Goal: Information Seeking & Learning: Learn about a topic

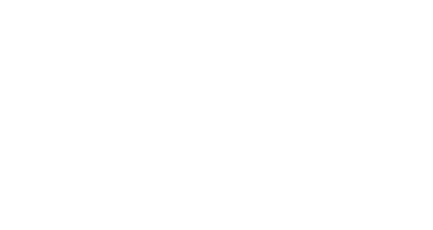
click at [38, 8] on div at bounding box center [216, 115] width 433 height 230
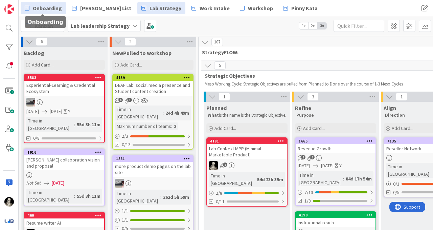
click at [44, 7] on span "Onboarding" at bounding box center [47, 8] width 29 height 8
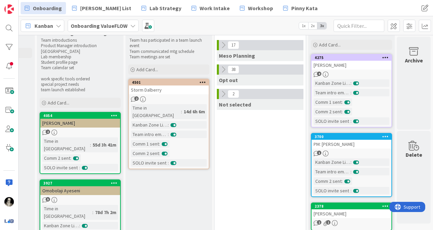
scroll to position [0, 522]
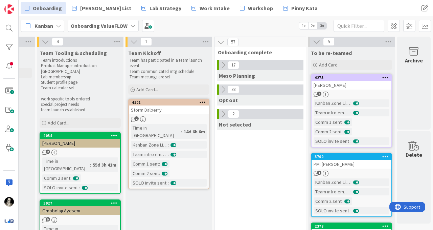
click at [223, 65] on icon at bounding box center [223, 64] width 7 height 7
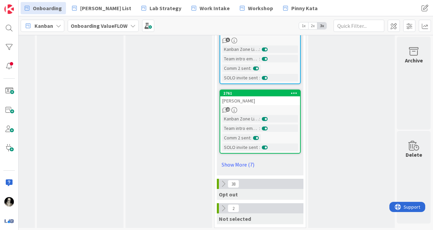
scroll to position [699, 522]
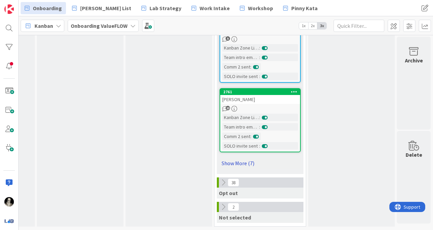
click at [240, 161] on link "Show More (7)" at bounding box center [260, 162] width 81 height 11
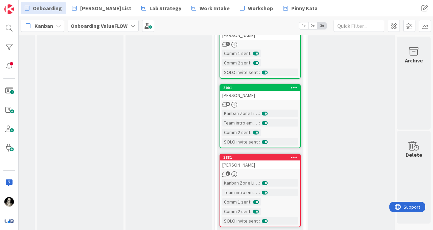
scroll to position [1113, 522]
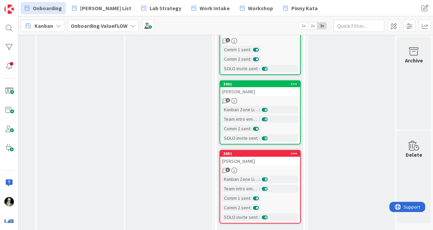
click at [253, 93] on div "[PERSON_NAME]" at bounding box center [260, 91] width 80 height 9
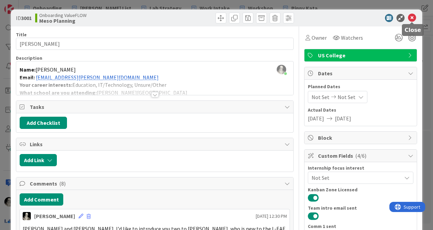
click at [413, 17] on icon at bounding box center [412, 18] width 8 height 8
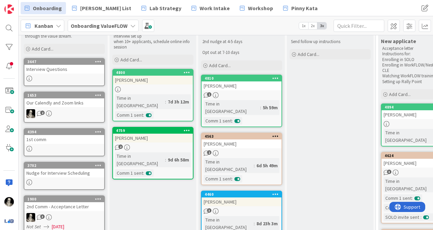
scroll to position [36, 0]
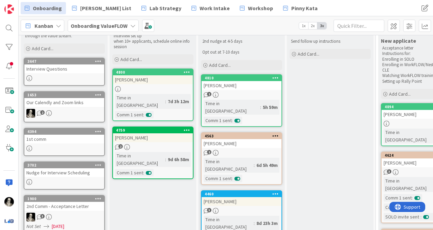
click at [84, 104] on div "Our Calendly and Zoom links" at bounding box center [64, 102] width 80 height 9
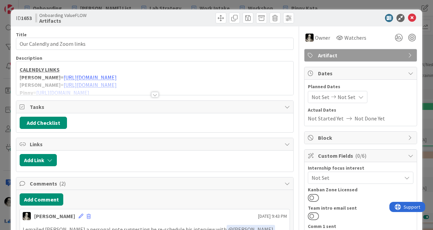
click at [155, 93] on div at bounding box center [154, 94] width 7 height 5
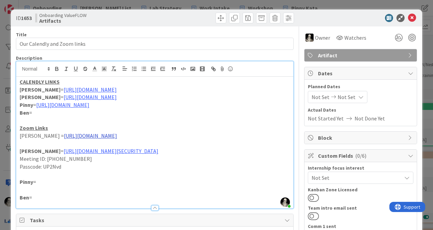
drag, startPoint x: 171, startPoint y: 137, endPoint x: 33, endPoint y: 137, distance: 137.8
click at [33, 137] on p "[PERSON_NAME] = [URL][DOMAIN_NAME]" at bounding box center [155, 136] width 271 height 8
copy link "[URL][DOMAIN_NAME]"
click at [411, 13] on div "ID 1653 Onboarding ValueFLOW Artifacts" at bounding box center [217, 17] width 412 height 17
click at [412, 18] on icon at bounding box center [412, 18] width 8 height 8
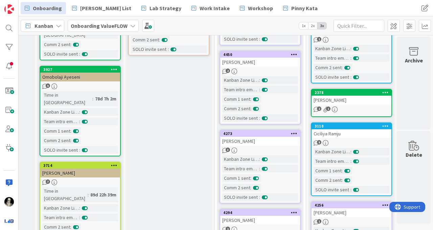
scroll to position [136, 522]
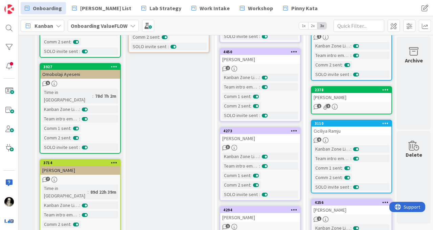
click at [354, 101] on div "[PERSON_NAME]" at bounding box center [352, 97] width 80 height 9
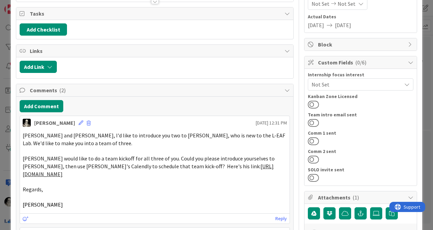
scroll to position [93, 0]
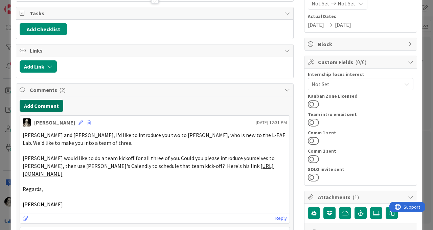
click at [54, 104] on button "Add Comment" at bounding box center [42, 106] width 44 height 12
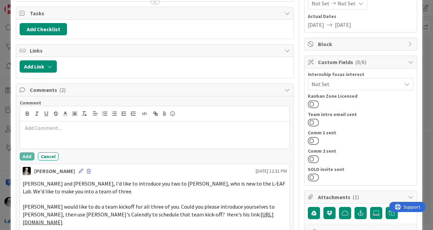
click at [62, 127] on p at bounding box center [155, 128] width 264 height 8
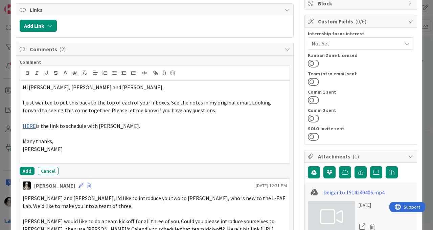
scroll to position [135, 0]
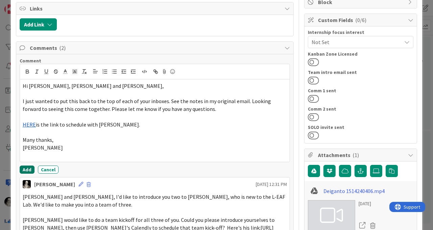
click at [26, 168] on button "Add" at bounding box center [27, 169] width 15 height 8
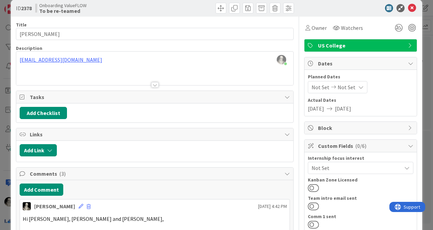
scroll to position [0, 0]
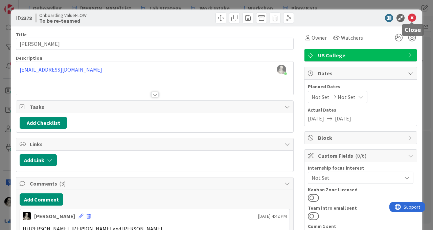
click at [413, 17] on icon at bounding box center [412, 18] width 8 height 8
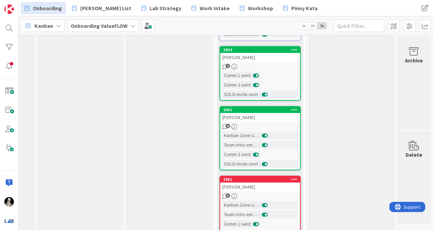
scroll to position [1093, 522]
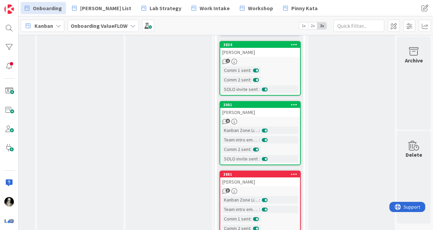
click at [272, 64] on div "3834 [PERSON_NAME] 1 Comm 1 sent : Comm 2 sent : SOLO invite sent :" at bounding box center [260, 68] width 81 height 55
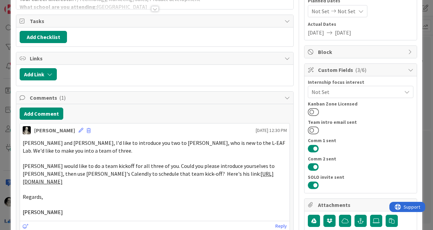
scroll to position [90, 0]
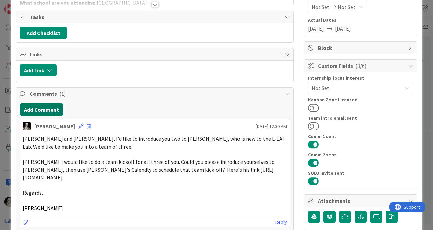
click at [50, 110] on button "Add Comment" at bounding box center [42, 109] width 44 height 12
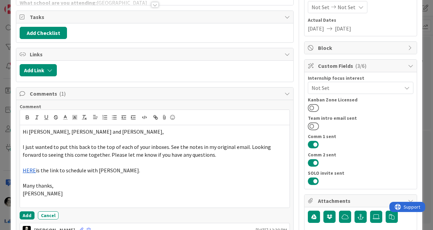
click at [25, 211] on div "Comment Hi [PERSON_NAME], [PERSON_NAME] and [PERSON_NAME], I just wanted to put…" at bounding box center [155, 161] width 271 height 116
click at [25, 213] on button "Add" at bounding box center [27, 215] width 15 height 8
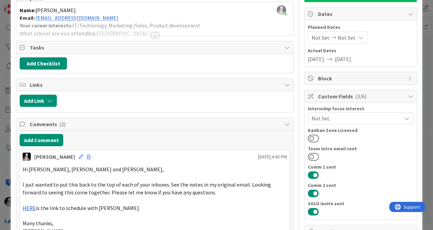
scroll to position [0, 0]
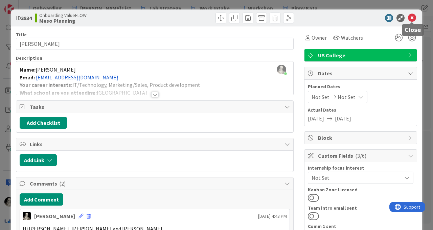
click at [413, 15] on icon at bounding box center [412, 18] width 8 height 8
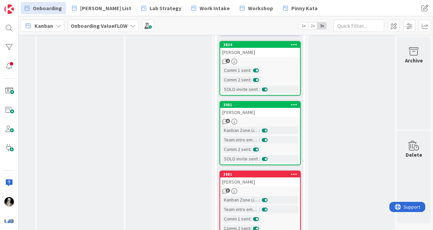
click at [281, 115] on div "[PERSON_NAME]" at bounding box center [260, 112] width 80 height 9
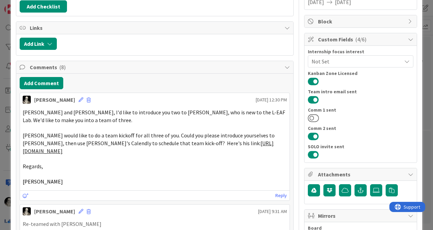
scroll to position [119, 0]
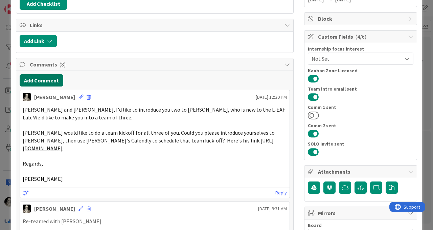
click at [56, 80] on button "Add Comment" at bounding box center [42, 80] width 44 height 12
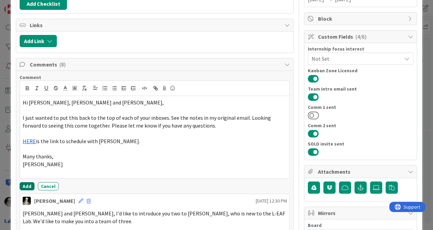
click at [25, 183] on button "Add" at bounding box center [27, 186] width 15 height 8
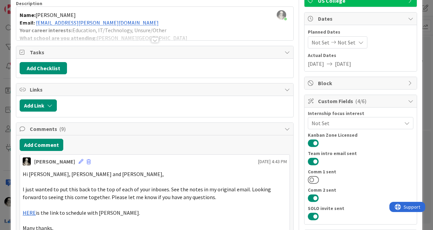
scroll to position [0, 0]
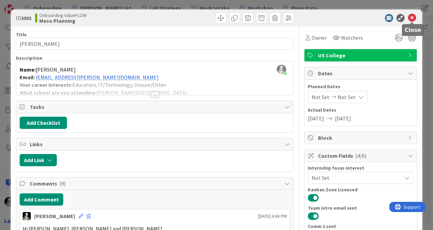
click at [412, 17] on icon at bounding box center [412, 18] width 8 height 8
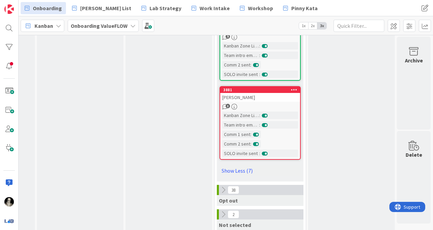
click at [281, 102] on div "3881 [PERSON_NAME] 3 Kanban Zone Licensed : Team intro email sent : Comm 1 sent…" at bounding box center [260, 122] width 81 height 73
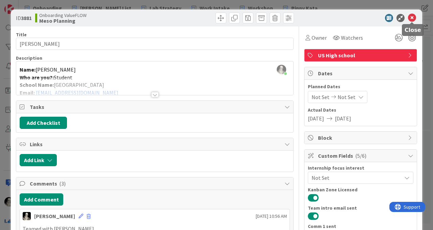
click at [412, 19] on icon at bounding box center [412, 18] width 8 height 8
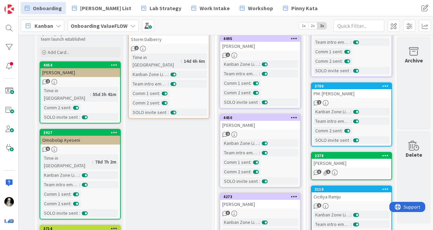
scroll to position [36, 522]
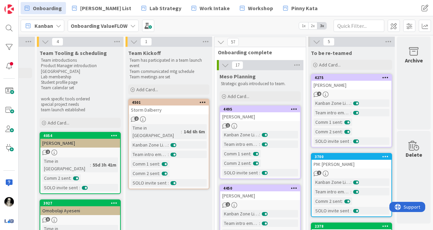
click at [224, 62] on icon at bounding box center [225, 64] width 7 height 7
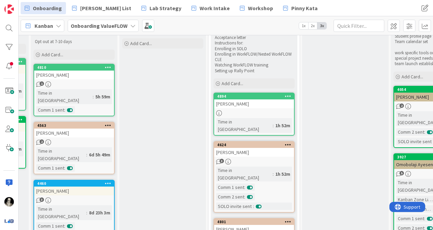
scroll to position [45, 168]
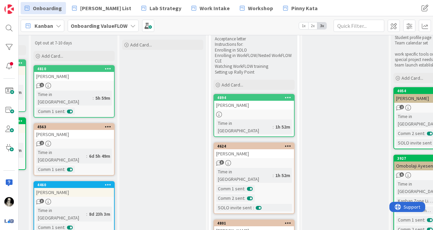
click at [265, 104] on div "[PERSON_NAME]" at bounding box center [254, 105] width 80 height 9
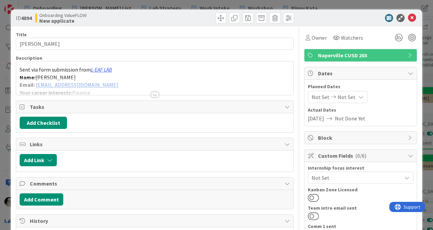
click at [155, 94] on div at bounding box center [154, 94] width 7 height 5
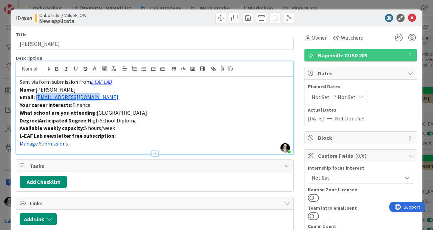
drag, startPoint x: 104, startPoint y: 97, endPoint x: 36, endPoint y: 100, distance: 68.1
click at [36, 100] on p "Email: [EMAIL_ADDRESS][DOMAIN_NAME]" at bounding box center [155, 97] width 271 height 8
copy link "[EMAIL_ADDRESS][DOMAIN_NAME]"
click at [411, 15] on icon at bounding box center [412, 18] width 8 height 8
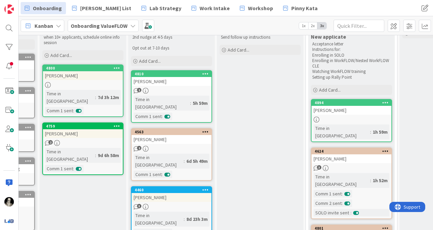
scroll to position [40, 0]
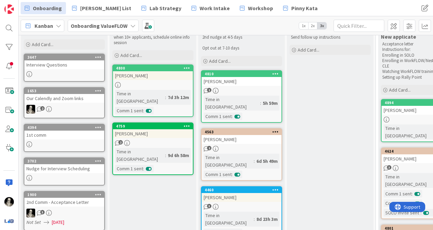
click at [172, 79] on div "[PERSON_NAME]" at bounding box center [153, 75] width 80 height 9
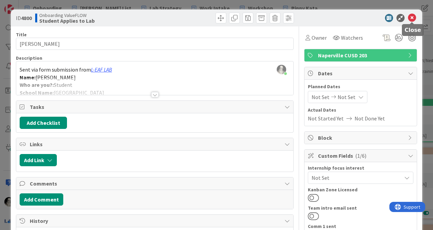
click at [412, 16] on icon at bounding box center [412, 18] width 8 height 8
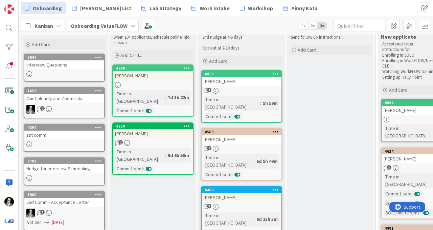
click at [75, 105] on div "2" at bounding box center [64, 109] width 80 height 9
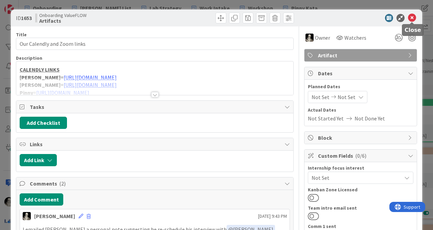
click at [413, 15] on icon at bounding box center [412, 18] width 8 height 8
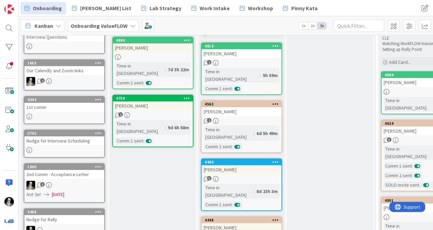
click at [74, 109] on div "1st comm" at bounding box center [64, 107] width 80 height 9
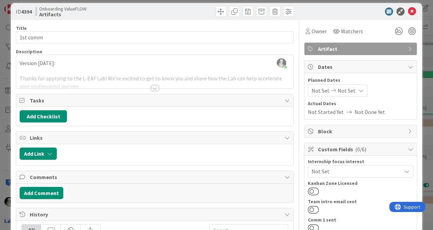
click at [154, 89] on div at bounding box center [154, 87] width 7 height 5
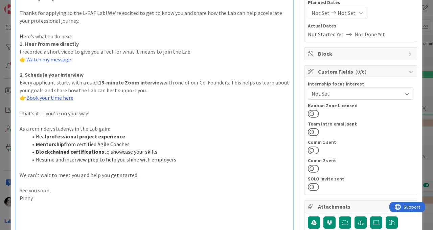
scroll to position [85, 0]
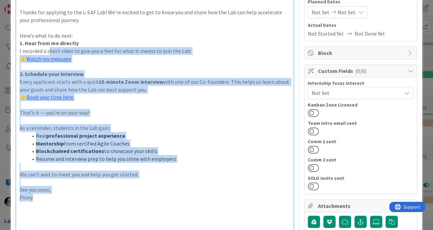
drag, startPoint x: 40, startPoint y: 198, endPoint x: 50, endPoint y: 53, distance: 145.3
click at [50, 53] on div "Version [DATE]: Thanks for applying to the L-EAF Lab! We’re excited to get to k…" at bounding box center [154, 207] width 277 height 431
click at [140, 119] on p at bounding box center [155, 120] width 271 height 8
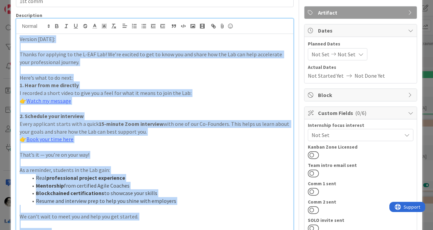
scroll to position [19, 0]
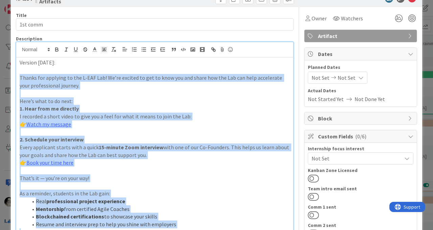
drag, startPoint x: 38, startPoint y: 198, endPoint x: 17, endPoint y: 77, distance: 122.7
copy div "Thanks for applying to the L-EAF Lab! We’re excited to get to know you and shar…"
click at [148, 99] on p "Here’s what to do next:" at bounding box center [155, 101] width 271 height 8
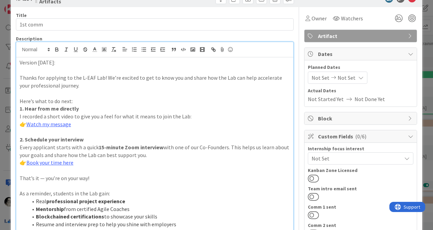
scroll to position [0, 0]
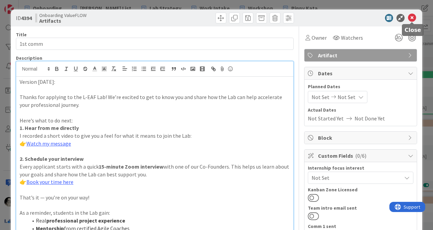
click at [412, 19] on icon at bounding box center [412, 18] width 8 height 8
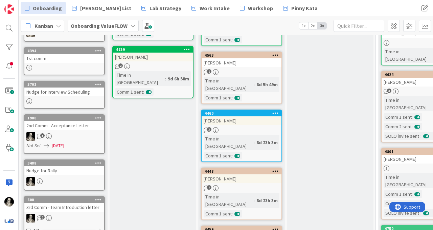
scroll to position [120, 0]
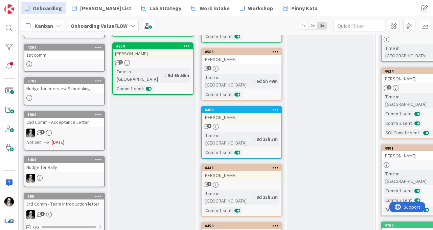
click at [89, 130] on div "3" at bounding box center [64, 132] width 80 height 9
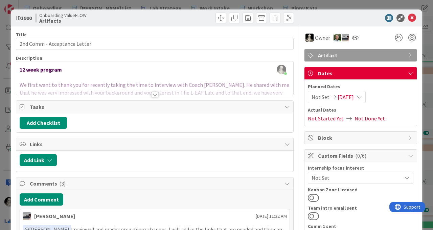
click at [362, 96] on icon at bounding box center [359, 96] width 5 height 5
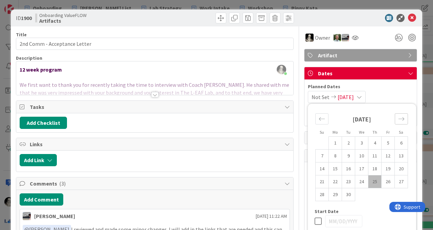
click at [402, 121] on icon "Move forward to switch to the next month." at bounding box center [401, 118] width 6 height 6
click at [363, 191] on td "31" at bounding box center [361, 194] width 13 height 13
type input "[DATE]"
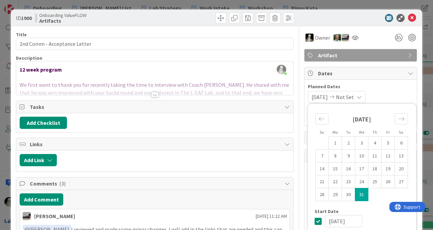
click at [154, 93] on div at bounding box center [154, 94] width 7 height 5
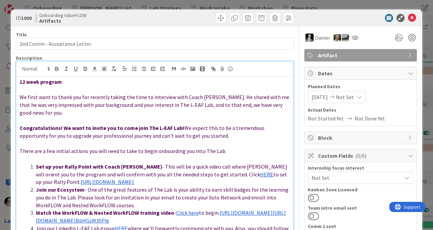
click at [20, 84] on strong "12 week program" at bounding box center [41, 81] width 42 height 7
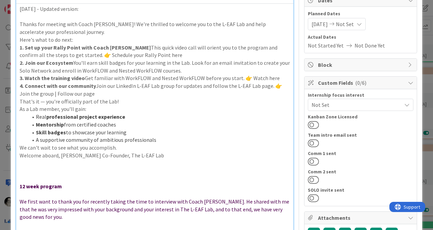
scroll to position [73, 0]
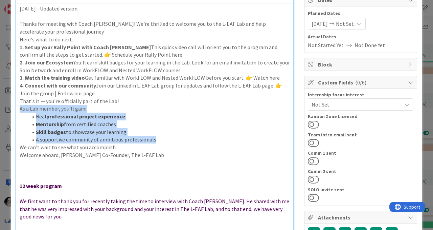
drag, startPoint x: 157, startPoint y: 139, endPoint x: 17, endPoint y: 111, distance: 143.3
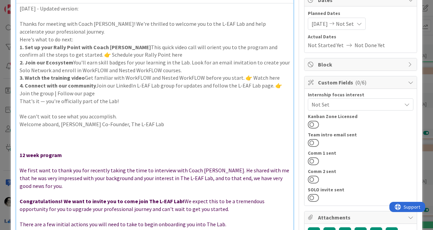
drag, startPoint x: 19, startPoint y: 115, endPoint x: 43, endPoint y: 74, distance: 48.3
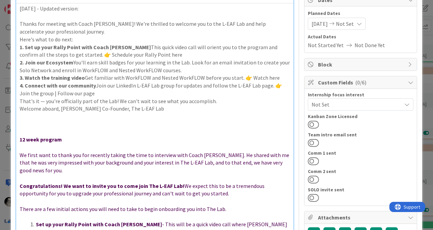
click at [21, 109] on p "Welcome aboard, [PERSON_NAME] Co-Founder, The L-EAF Lab" at bounding box center [155, 109] width 271 height 8
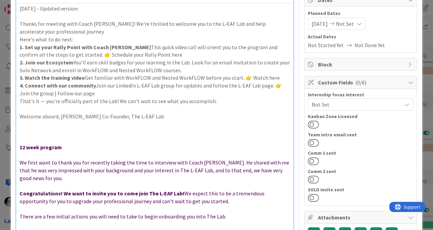
click at [61, 115] on p "Welcome aboard, [PERSON_NAME] Co-Founder, The L-EAF Lab" at bounding box center [155, 116] width 271 height 8
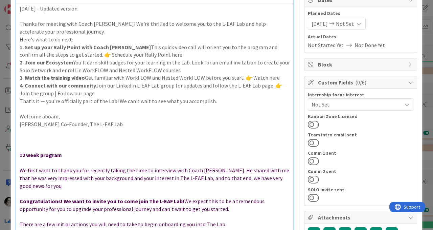
click at [49, 125] on p "[PERSON_NAME] Co-Founder, The L-EAF Lab" at bounding box center [155, 124] width 271 height 8
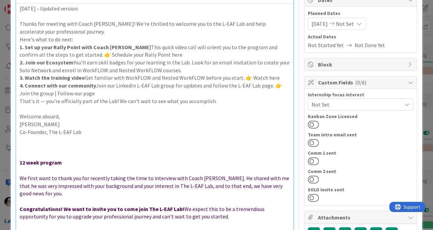
click at [106, 129] on p "Co-Founder, The L-EAF Lab" at bounding box center [155, 132] width 271 height 8
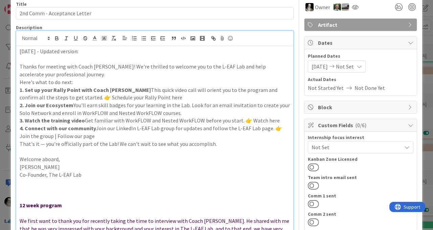
scroll to position [30, 0]
click at [20, 144] on p "That's it — you're officially part of the Lab! We can't wait to see what you ac…" at bounding box center [155, 144] width 271 height 8
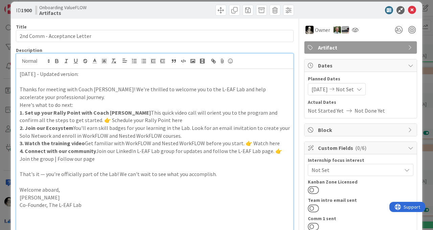
scroll to position [6, 0]
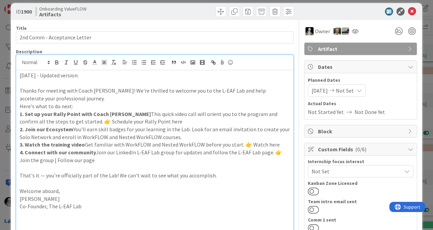
click at [20, 106] on p "Here's what to do next:" at bounding box center [155, 106] width 271 height 8
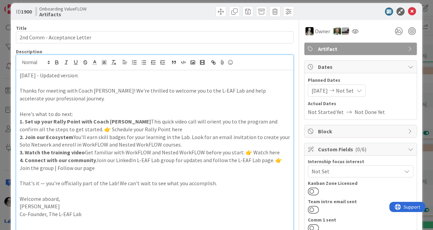
drag, startPoint x: 84, startPoint y: 75, endPoint x: 9, endPoint y: 75, distance: 74.1
click at [10, 75] on div "ID 1900 Onboarding ValueFLOW Artifacts Title 28 / 128 2nd Comm - Acceptance Let…" at bounding box center [216, 115] width 433 height 230
click at [56, 61] on icon "button" at bounding box center [57, 62] width 2 height 2
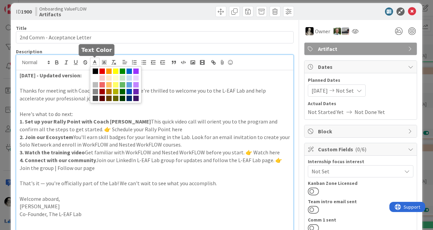
click at [96, 61] on icon at bounding box center [95, 62] width 6 height 6
click at [135, 89] on span at bounding box center [135, 91] width 5 height 5
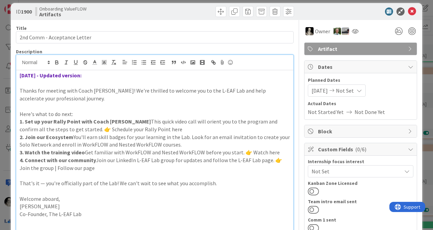
click at [145, 118] on p "1. Set up your Rally Point with Coach [PERSON_NAME] This quick video call will …" at bounding box center [155, 124] width 271 height 15
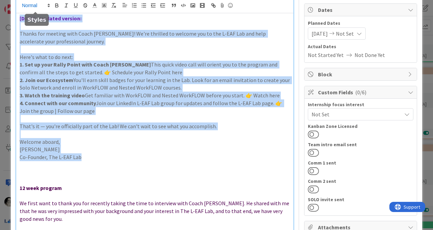
scroll to position [61, 0]
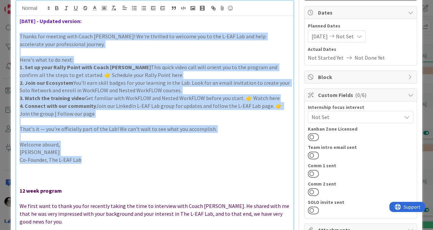
drag, startPoint x: 85, startPoint y: 131, endPoint x: 20, endPoint y: 37, distance: 115.1
copy div "Thanks for meeting with Coach [PERSON_NAME]! We're thrilled to welcome you to t…"
click at [88, 159] on p "Co-Founder, The L-EAF Lab" at bounding box center [155, 160] width 271 height 8
drag, startPoint x: 87, startPoint y: 160, endPoint x: 7, endPoint y: 38, distance: 145.7
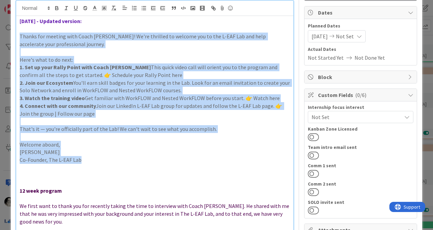
click at [7, 38] on div "ID 1900 Onboarding ValueFLOW Artifacts Title 28 / 128 2nd Comm - Acceptance Let…" at bounding box center [216, 115] width 433 height 230
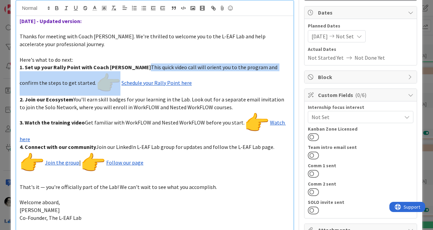
drag, startPoint x: 46, startPoint y: 84, endPoint x: 60, endPoint y: 83, distance: 13.9
click at [96, 83] on img at bounding box center [108, 83] width 24 height 24
click at [48, 7] on polygon at bounding box center [48, 7] width 1 height 1
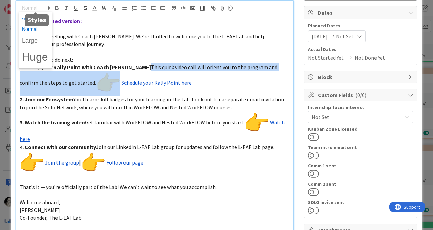
click at [24, 19] on span at bounding box center [35, 19] width 27 height 10
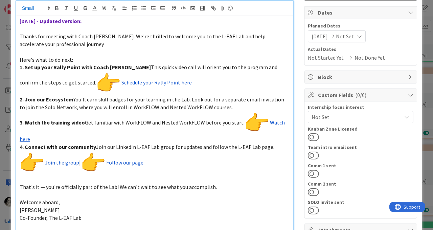
click at [127, 107] on span "You'll earn skill badges for your learning in the Lab. Look out for a separate …" at bounding box center [153, 103] width 266 height 15
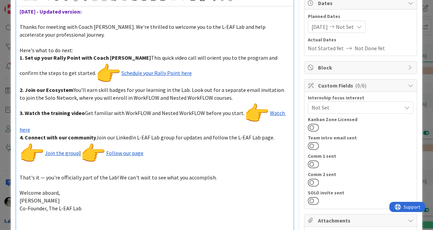
scroll to position [73, 0]
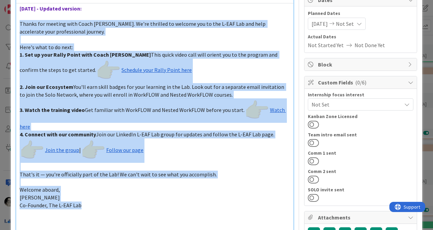
drag, startPoint x: 85, startPoint y: 198, endPoint x: 13, endPoint y: 27, distance: 185.6
click at [98, 201] on p "Co-Founder, The L-EAF Lab" at bounding box center [155, 205] width 271 height 8
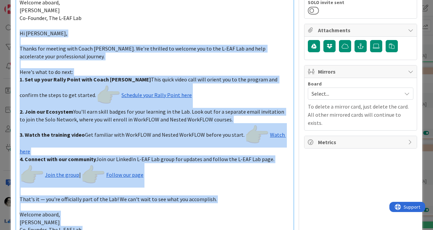
scroll to position [266, 0]
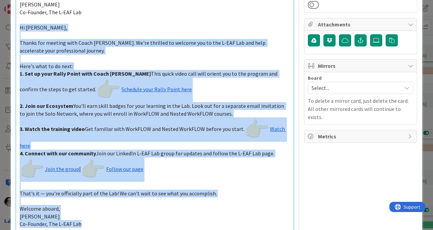
drag, startPoint x: 20, startPoint y: 75, endPoint x: 135, endPoint y: 211, distance: 178.4
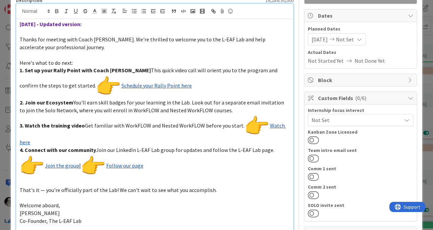
scroll to position [52, 0]
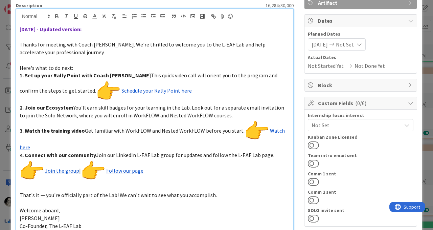
click at [107, 167] on link "Follow our page" at bounding box center [124, 170] width 37 height 7
click at [81, 154] on p "4. Connect with our community Join our LinkedIn L-EAF Lab group for updates and…" at bounding box center [155, 167] width 271 height 32
drag, startPoint x: 82, startPoint y: 161, endPoint x: 95, endPoint y: 161, distance: 13.2
click at [95, 161] on img at bounding box center [93, 171] width 24 height 24
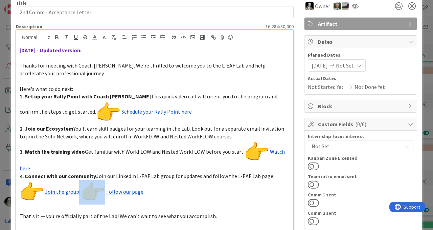
scroll to position [31, 0]
click at [50, 36] on icon at bounding box center [49, 38] width 6 height 6
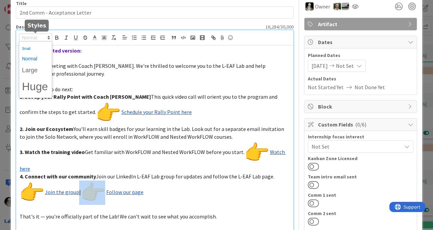
click at [34, 47] on span at bounding box center [35, 48] width 27 height 10
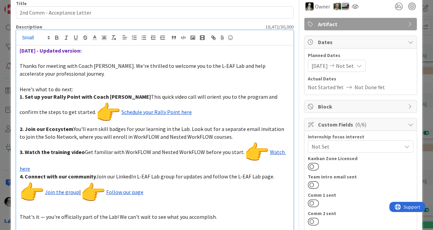
click at [165, 185] on p "4. Connect with our community Join our LinkedIn L-EAF Lab group for updates and…" at bounding box center [155, 188] width 271 height 33
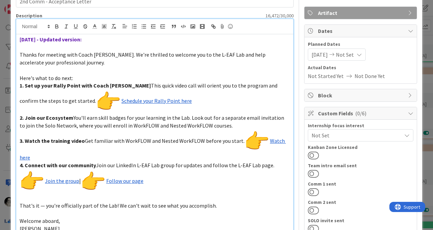
scroll to position [40, 0]
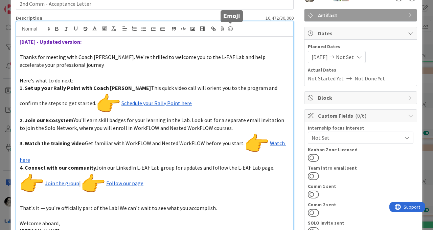
click at [230, 26] on icon at bounding box center [230, 28] width 8 height 9
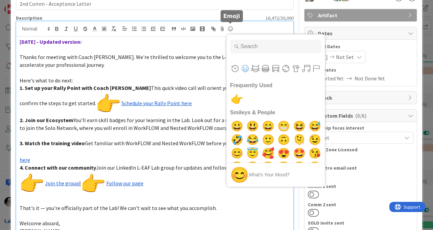
click at [230, 26] on icon at bounding box center [230, 28] width 8 height 9
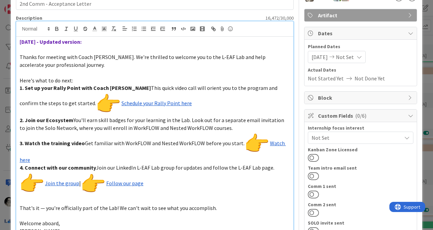
click at [96, 104] on img at bounding box center [108, 104] width 24 height 24
click at [158, 102] on p "1. Set up your Rally Point with Coach [PERSON_NAME] This quick video call will …" at bounding box center [155, 100] width 271 height 32
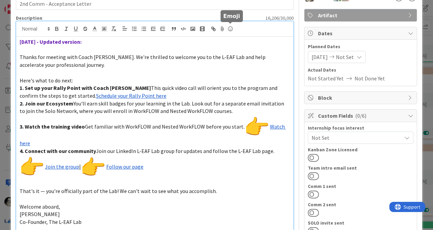
click at [231, 29] on icon at bounding box center [230, 28] width 8 height 9
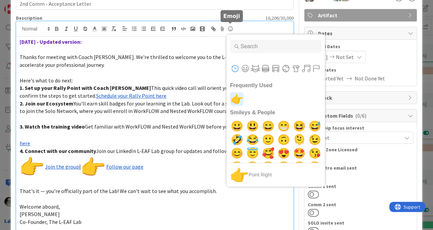
click at [236, 98] on span "👉" at bounding box center [237, 99] width 16 height 14
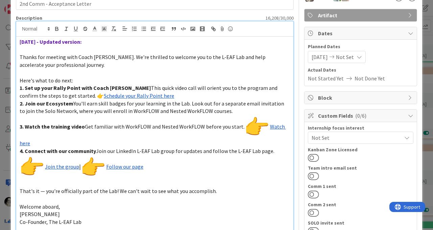
drag, startPoint x: 46, startPoint y: 95, endPoint x: 50, endPoint y: 95, distance: 3.7
click at [50, 95] on span "This quick video call will orient you to the program and confirm the steps to g…" at bounding box center [149, 91] width 259 height 15
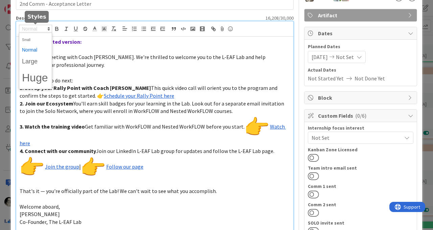
click at [47, 27] on icon at bounding box center [49, 29] width 6 height 6
click at [38, 61] on span at bounding box center [35, 61] width 27 height 13
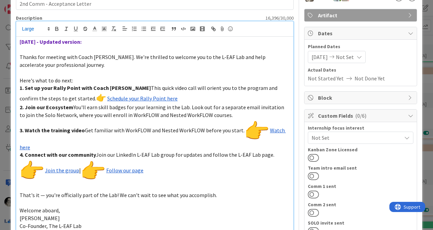
click at [147, 98] on p "1. Set up your Rally Point with Coach [PERSON_NAME] This quick video call will …" at bounding box center [155, 93] width 271 height 19
drag, startPoint x: 45, startPoint y: 98, endPoint x: 54, endPoint y: 98, distance: 8.8
click at [54, 98] on p "1. Set up your Rally Point with Coach [PERSON_NAME] This quick video call will …" at bounding box center [155, 93] width 271 height 19
copy p "👉"
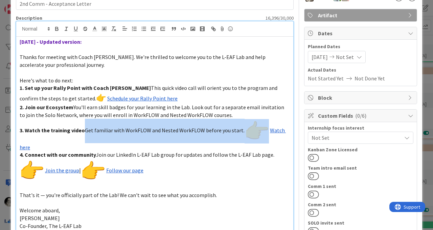
drag, startPoint x: 239, startPoint y: 129, endPoint x: 250, endPoint y: 128, distance: 10.5
click at [250, 128] on img at bounding box center [257, 131] width 24 height 24
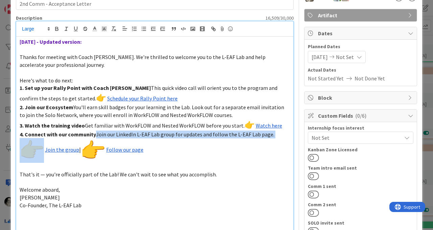
drag, startPoint x: 20, startPoint y: 151, endPoint x: 31, endPoint y: 150, distance: 11.5
click at [31, 150] on img at bounding box center [32, 150] width 24 height 24
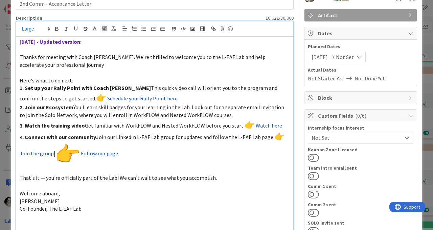
drag, startPoint x: 57, startPoint y: 152, endPoint x: 70, endPoint y: 152, distance: 13.2
click at [70, 152] on img at bounding box center [68, 154] width 24 height 24
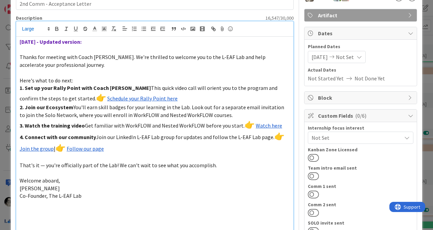
drag, startPoint x: 271, startPoint y: 138, endPoint x: 271, endPoint y: 116, distance: 22.3
click at [275, 138] on span "👉" at bounding box center [280, 136] width 10 height 10
click at [224, 193] on p "Co-Founder, The L-EAF Lab" at bounding box center [155, 196] width 271 height 8
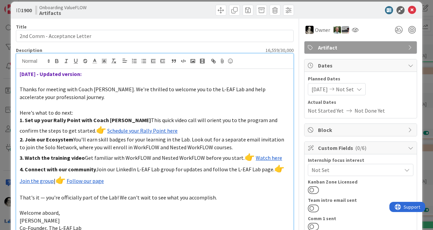
scroll to position [0, 0]
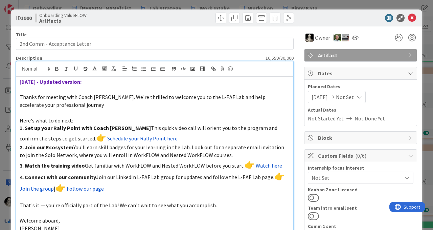
drag, startPoint x: 225, startPoint y: 155, endPoint x: 20, endPoint y: 149, distance: 205.6
click at [20, 149] on p "2. Join our Ecosystem You'll earn skill badges for your learning in the Lab. Lo…" at bounding box center [155, 150] width 271 height 15
click at [27, 149] on strong "2. Join our Ecosystem" at bounding box center [47, 147] width 54 height 7
drag, startPoint x: 25, startPoint y: 149, endPoint x: 270, endPoint y: 173, distance: 245.5
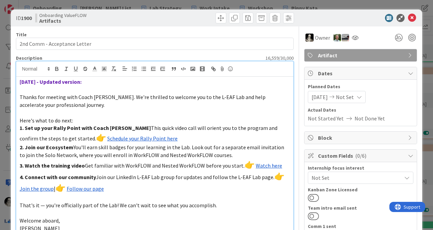
click at [270, 173] on span "Join our LinkedIn L-EAF Lab group for updates and follow the L-EAF Lab page." at bounding box center [185, 176] width 178 height 7
drag, startPoint x: 227, startPoint y: 155, endPoint x: 25, endPoint y: 147, distance: 202.3
click at [25, 147] on p "2. Join our Ecosystem You'll earn skill badges for your learning in the Lab. Lo…" at bounding box center [155, 150] width 271 height 15
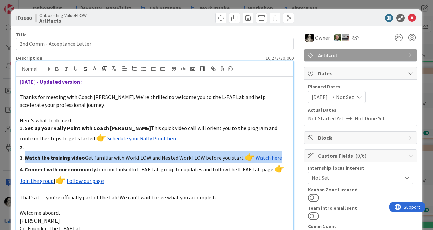
drag, startPoint x: 280, startPoint y: 159, endPoint x: 26, endPoint y: 159, distance: 253.6
click at [26, 159] on p "3. Watch the training video Get familiar with WorkFLOW and Nested WorkFLOW befo…" at bounding box center [155, 157] width 271 height 12
drag, startPoint x: 32, startPoint y: 156, endPoint x: 31, endPoint y: 146, distance: 10.9
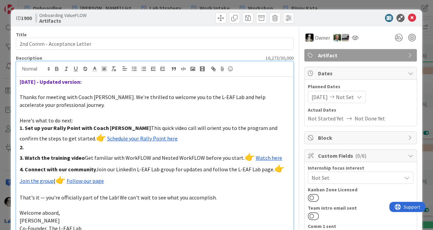
click at [275, 166] on span "Join our LinkedIn L-EAF Lab group for updates and follow the L-EAF Lab page." at bounding box center [185, 169] width 178 height 7
click at [269, 168] on span "Join our LinkedIn L-EAF Lab group for updates and follow the L-EAF Lab page." at bounding box center [185, 169] width 178 height 7
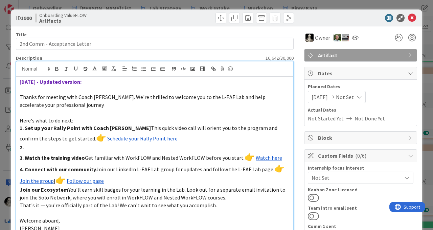
click at [30, 149] on p "2." at bounding box center [155, 147] width 271 height 8
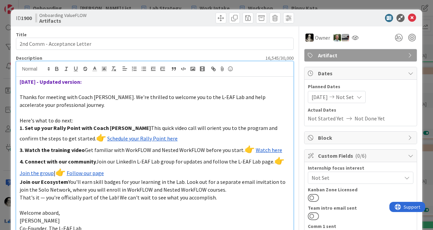
drag, startPoint x: 23, startPoint y: 149, endPoint x: 23, endPoint y: 144, distance: 5.8
click at [23, 149] on strong "3. Watch the training video" at bounding box center [52, 149] width 65 height 7
click at [117, 197] on p "That's it — you're officially part of the Lab! We can't wait to see what you ac…" at bounding box center [155, 197] width 271 height 8
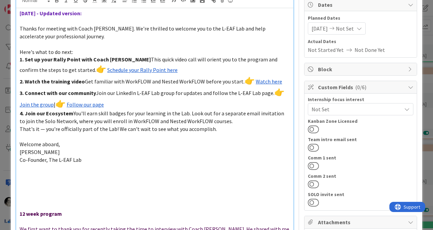
scroll to position [69, 0]
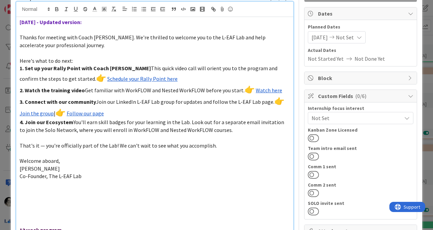
scroll to position [56, 0]
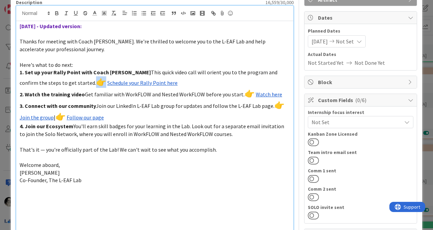
drag, startPoint x: 55, startPoint y: 84, endPoint x: 47, endPoint y: 83, distance: 7.9
click at [47, 83] on p "1. Set up your Rally Point with Coach [PERSON_NAME] This quick video call will …" at bounding box center [155, 77] width 271 height 19
click at [48, 14] on polygon at bounding box center [48, 14] width 1 height 1
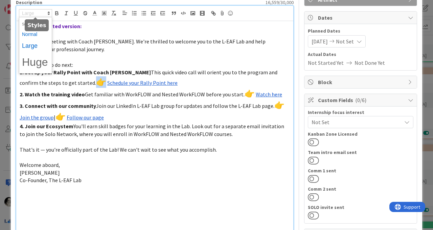
click at [37, 35] on span at bounding box center [35, 34] width 27 height 10
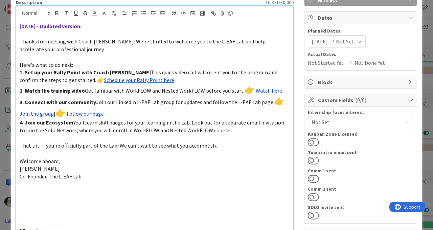
copy span "👉"
drag, startPoint x: 239, startPoint y: 91, endPoint x: 246, endPoint y: 91, distance: 6.4
click at [246, 91] on p "2. Watch the training video Get familiar with WorkFLOW and Nested WorkFLOW befo…" at bounding box center [155, 90] width 271 height 12
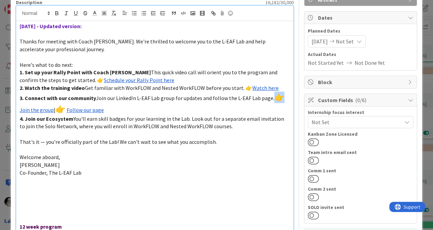
drag, startPoint x: 19, startPoint y: 106, endPoint x: 26, endPoint y: 106, distance: 6.4
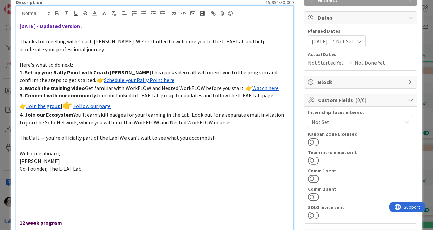
drag, startPoint x: 56, startPoint y: 104, endPoint x: 63, endPoint y: 104, distance: 7.4
click at [63, 104] on p "3. Connect with our community Join our LinkedIn L-EAF Lab group for updates and…" at bounding box center [155, 100] width 271 height 19
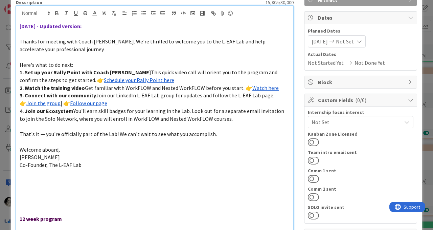
click at [108, 104] on p "3. Connect with our community Join our LinkedIn L-EAF Lab group for updates and…" at bounding box center [155, 98] width 271 height 15
click at [283, 96] on span "Join our LinkedIn L-EAF Lab group for updates and follow the L-EAF Lab page. 👉" at bounding box center [154, 99] width 269 height 15
drag, startPoint x: 111, startPoint y: 103, endPoint x: 20, endPoint y: 106, distance: 90.4
click at [20, 106] on p "3. Connect with our community Join our LinkedIn L-EAF Lab group for updates and…" at bounding box center [155, 98] width 271 height 15
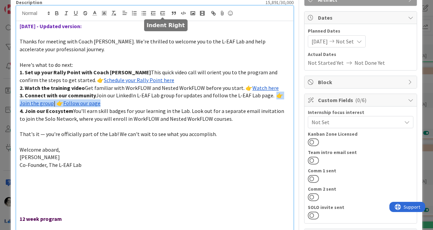
click at [163, 12] on line "button" at bounding box center [163, 12] width 4 height 0
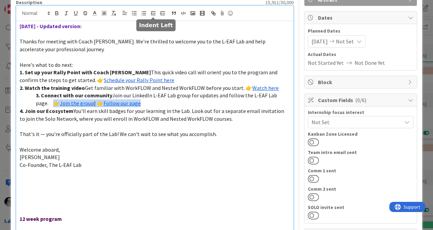
click at [154, 12] on icon "button" at bounding box center [153, 13] width 6 height 6
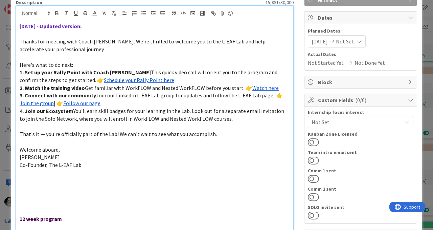
click at [149, 178] on p at bounding box center [155, 180] width 271 height 8
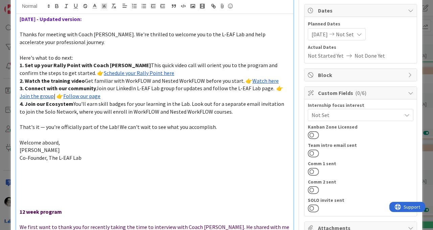
scroll to position [63, 0]
click at [132, 73] on p "1. Set up your Rally Point with Coach [PERSON_NAME] This quick video call will …" at bounding box center [155, 68] width 271 height 15
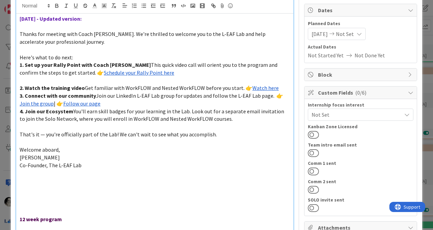
click at [278, 86] on p "2. Watch the training video Get familiar with WorkFLOW and Nested WorkFLOW befo…" at bounding box center [155, 88] width 271 height 8
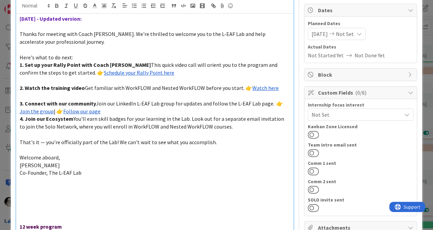
click at [125, 113] on p "3. Connect with our community Join our LinkedIn L-EAF Lab group for updates and…" at bounding box center [155, 107] width 271 height 15
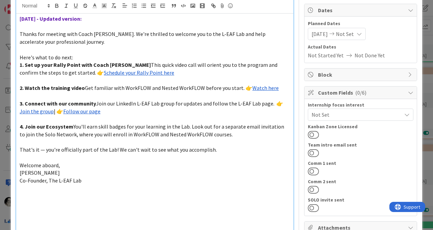
click at [80, 58] on p "Here's what to do next:" at bounding box center [155, 57] width 271 height 8
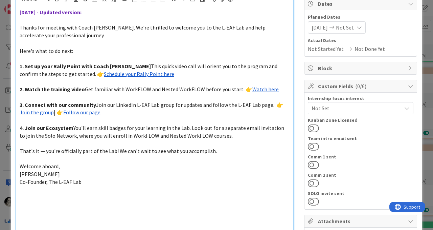
scroll to position [68, 0]
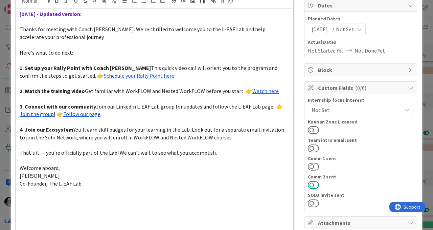
click at [311, 183] on button at bounding box center [313, 184] width 11 height 9
click at [313, 200] on button at bounding box center [313, 202] width 11 height 9
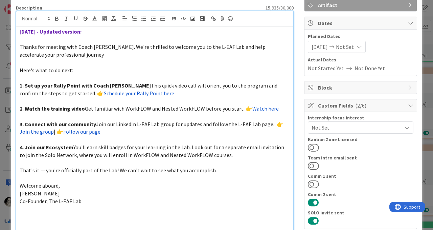
scroll to position [0, 0]
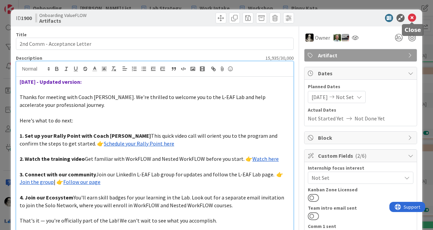
click at [413, 17] on icon at bounding box center [412, 18] width 8 height 8
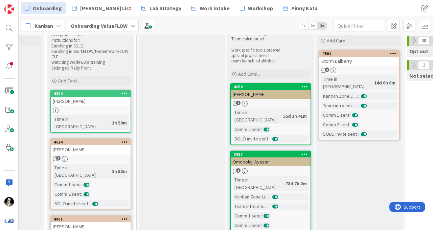
scroll to position [40, 331]
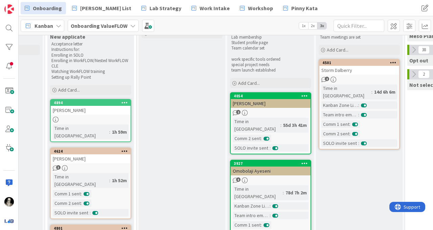
click at [98, 113] on div "[PERSON_NAME]" at bounding box center [91, 110] width 80 height 9
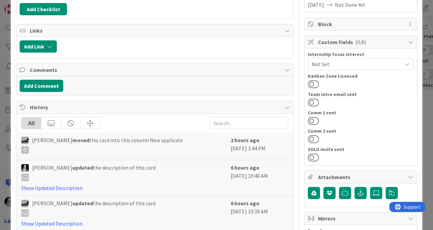
scroll to position [118, 0]
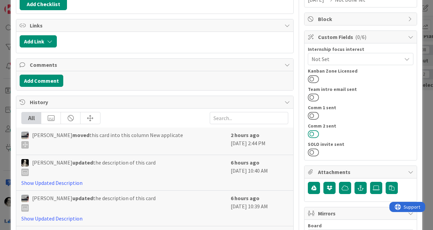
click at [312, 130] on button at bounding box center [313, 133] width 11 height 9
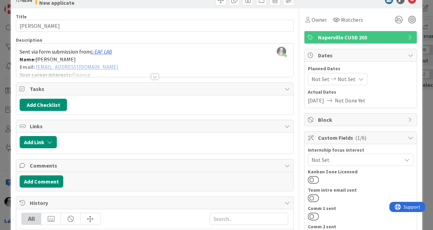
scroll to position [16, 0]
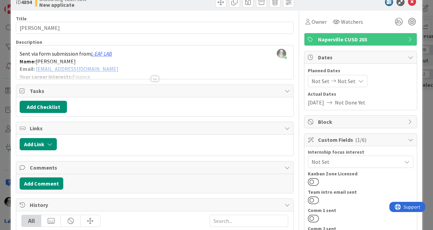
click at [155, 76] on div at bounding box center [154, 78] width 7 height 5
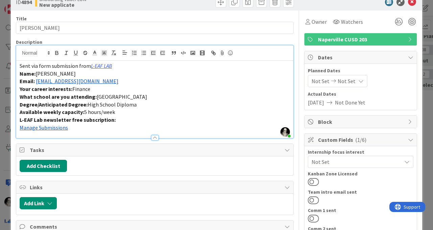
click at [117, 83] on p "Email: [EMAIL_ADDRESS][DOMAIN_NAME]" at bounding box center [155, 81] width 271 height 8
drag, startPoint x: 104, startPoint y: 84, endPoint x: 37, endPoint y: 84, distance: 67.4
click at [37, 84] on p "Email: [EMAIL_ADDRESS][DOMAIN_NAME]" at bounding box center [155, 81] width 271 height 8
copy link "[EMAIL_ADDRESS][DOMAIN_NAME]"
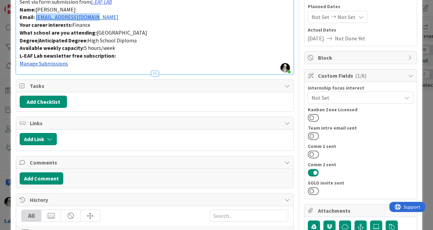
scroll to position [86, 0]
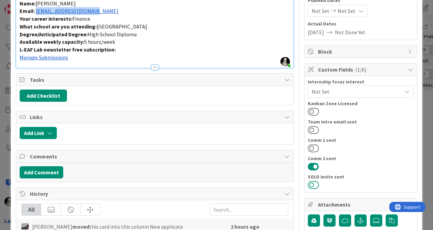
click at [311, 184] on button at bounding box center [313, 184] width 11 height 9
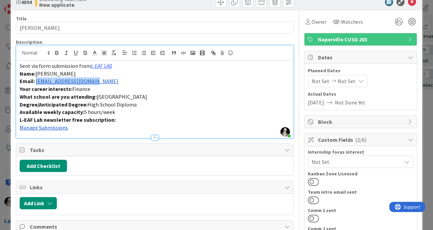
scroll to position [0, 0]
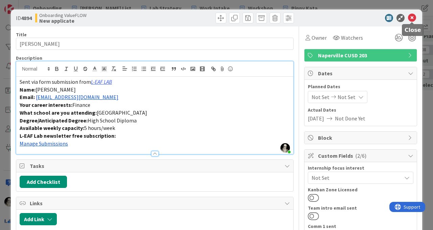
click at [414, 17] on icon at bounding box center [412, 18] width 8 height 8
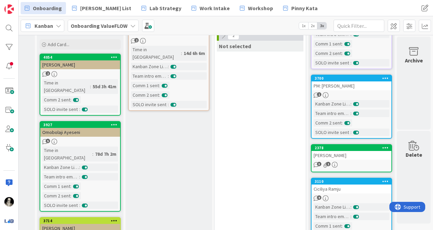
scroll to position [81, 522]
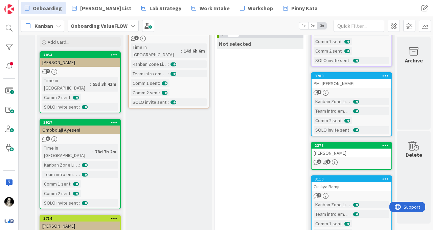
click at [364, 151] on div "[PERSON_NAME]" at bounding box center [352, 152] width 80 height 9
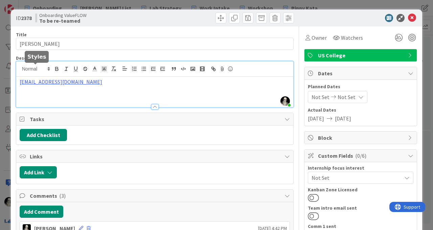
drag, startPoint x: 68, startPoint y: 71, endPoint x: 47, endPoint y: 73, distance: 20.4
click at [47, 73] on div "[PERSON_NAME] just joined [EMAIL_ADDRESS][DOMAIN_NAME]" at bounding box center [154, 84] width 277 height 46
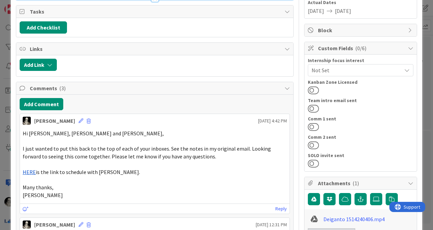
scroll to position [109, 0]
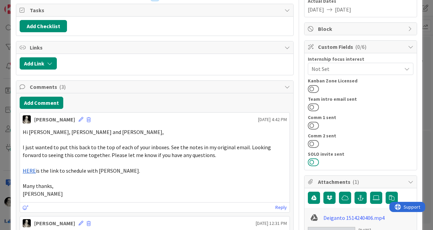
click at [314, 161] on button at bounding box center [313, 161] width 11 height 9
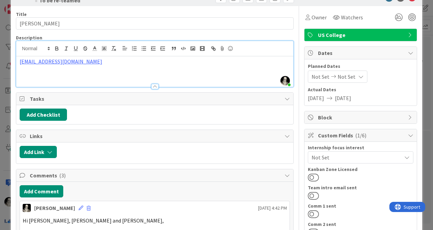
scroll to position [0, 0]
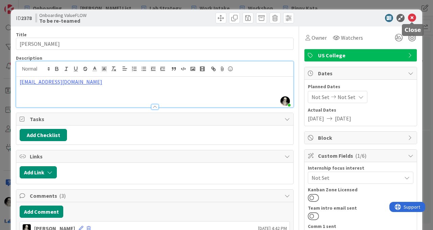
click at [411, 18] on icon at bounding box center [412, 18] width 8 height 8
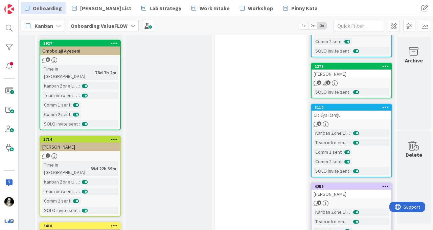
scroll to position [156, 522]
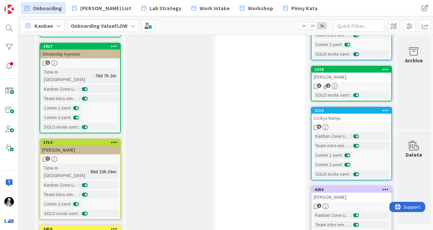
click at [368, 84] on div "3 1" at bounding box center [352, 86] width 80 height 6
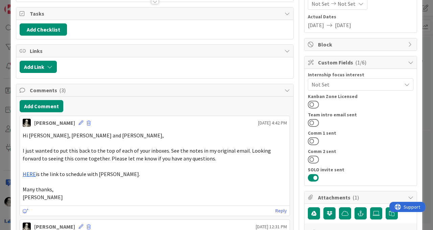
scroll to position [99, 0]
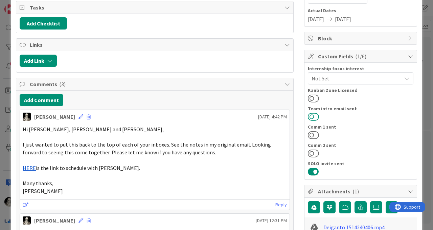
click at [312, 114] on button at bounding box center [313, 116] width 11 height 9
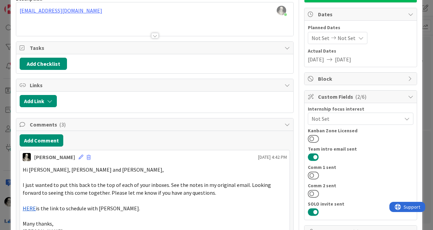
scroll to position [0, 0]
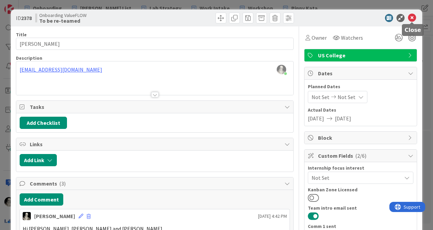
click at [412, 17] on icon at bounding box center [412, 18] width 8 height 8
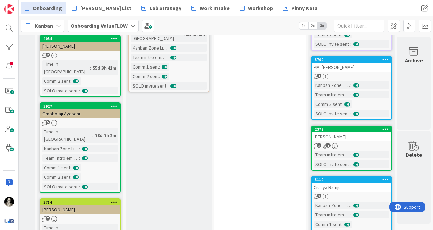
scroll to position [96, 522]
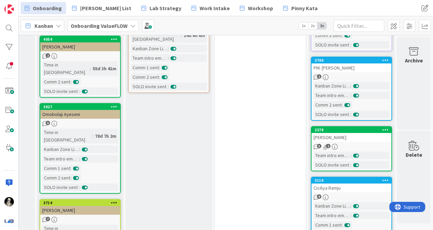
click at [359, 136] on div "[PERSON_NAME]" at bounding box center [352, 137] width 80 height 9
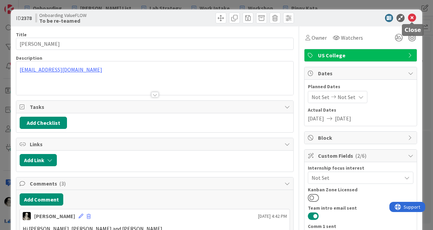
click at [411, 19] on icon at bounding box center [412, 18] width 8 height 8
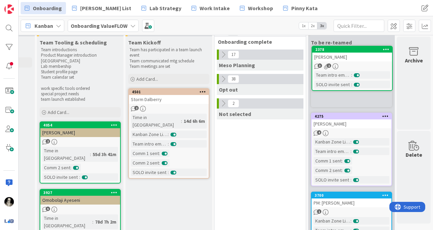
scroll to position [0, 522]
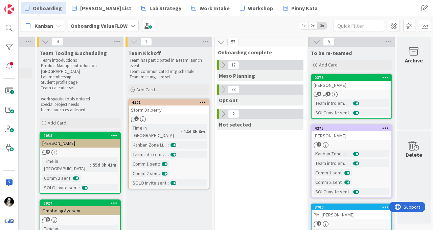
drag, startPoint x: 361, startPoint y: 138, endPoint x: 92, endPoint y: 0, distance: 301.8
